Goal: Task Accomplishment & Management: Manage account settings

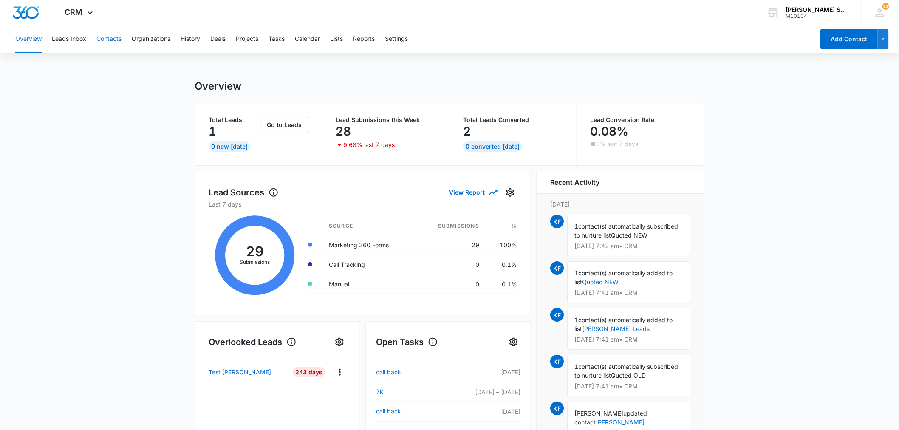
click at [103, 40] on button "Contacts" at bounding box center [108, 39] width 25 height 27
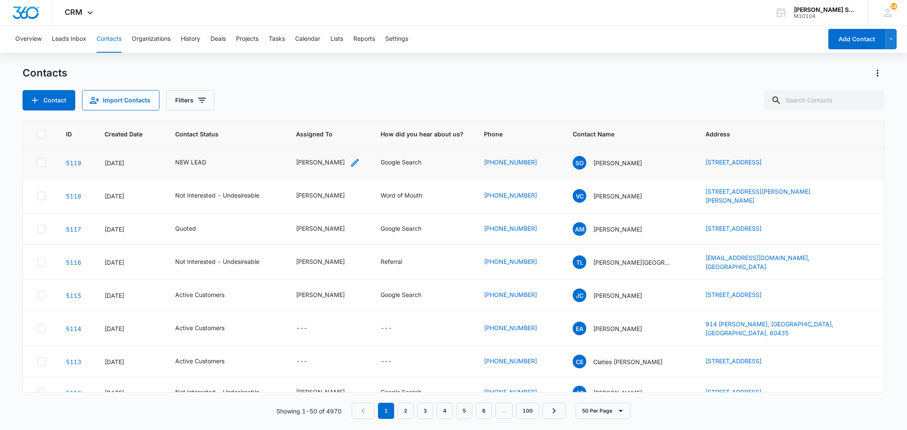
click at [307, 162] on div "[PERSON_NAME]" at bounding box center [320, 162] width 49 height 9
click at [339, 107] on icon "Remove Kenneth Florman" at bounding box center [336, 107] width 5 height 5
type input "[PERSON_NAME]"
click at [302, 142] on p "[PERSON_NAME]" at bounding box center [301, 137] width 26 height 9
click at [368, 138] on div "Assigned To [PERSON_NAME] Cancel Save" at bounding box center [325, 113] width 117 height 79
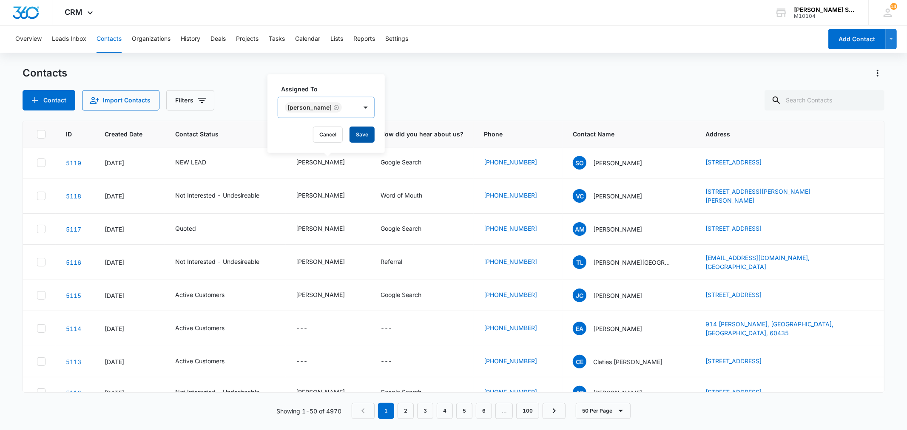
click at [354, 135] on button "Save" at bounding box center [361, 135] width 25 height 16
click at [200, 108] on icon "Remove NEW LEAD" at bounding box center [199, 107] width 5 height 5
click at [227, 132] on button "Save" at bounding box center [224, 135] width 25 height 16
